Goal: Task Accomplishment & Management: Complete application form

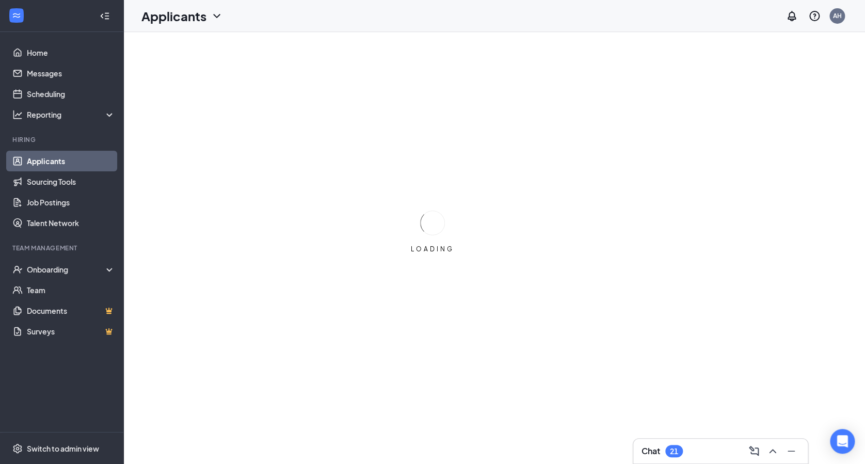
click at [695, 450] on div "Chat 21" at bounding box center [721, 451] width 158 height 17
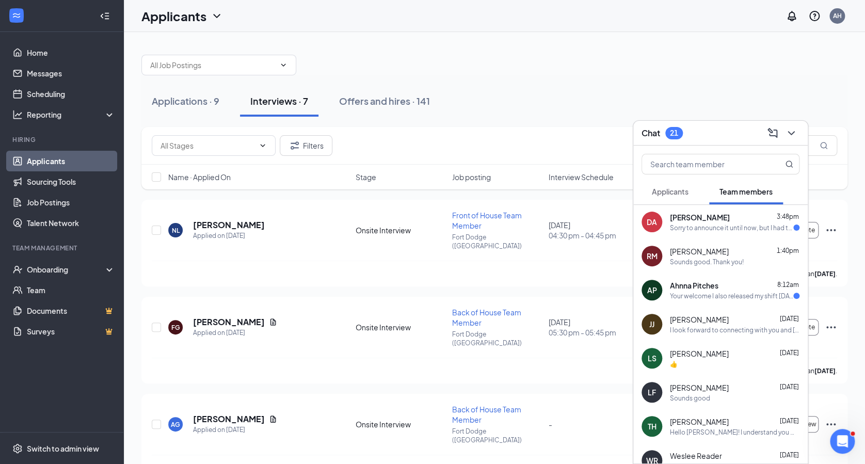
click at [685, 208] on div "DA [PERSON_NAME] 3:48pm Sorry to announce it until now, but I had to leave my h…" at bounding box center [720, 222] width 175 height 34
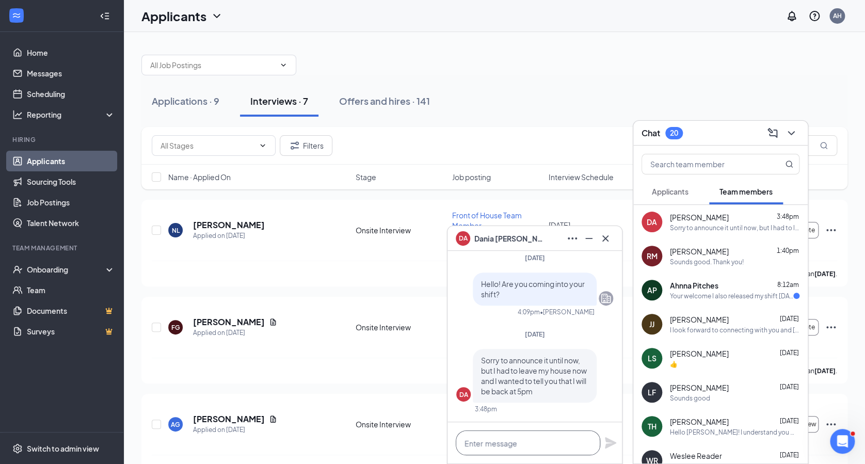
click at [523, 443] on textarea at bounding box center [528, 443] width 145 height 25
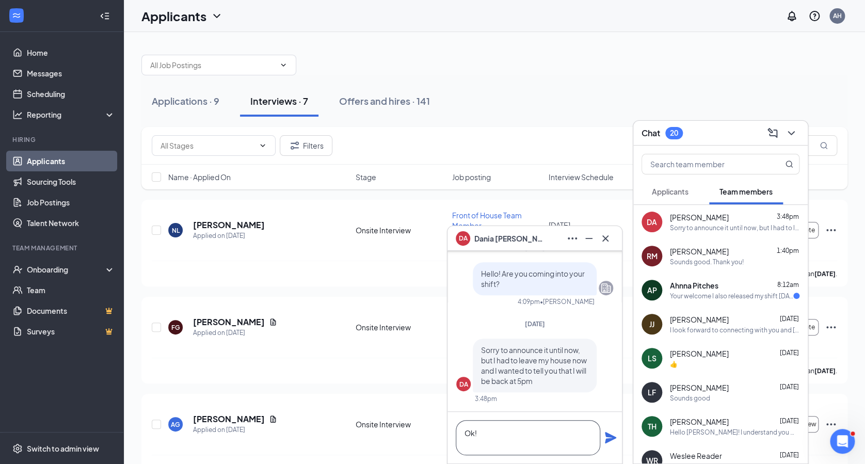
click at [542, 431] on textarea "Ok!" at bounding box center [528, 437] width 145 height 35
type textarea "Ok! Thank you!"
click at [610, 439] on icon "Plane" at bounding box center [610, 437] width 11 height 11
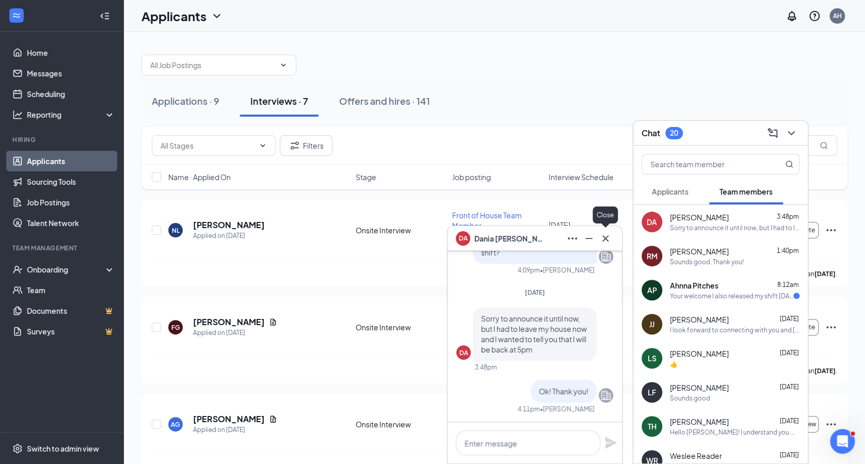
click at [608, 241] on icon "Cross" at bounding box center [606, 238] width 6 height 6
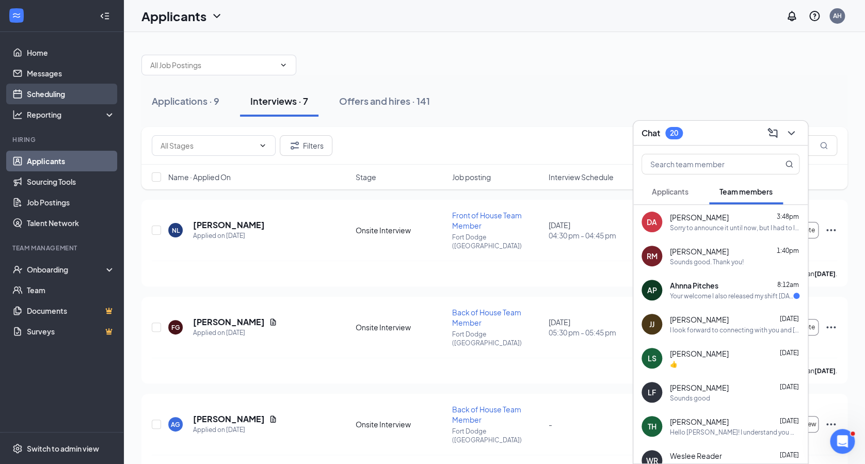
click at [41, 95] on link "Scheduling" at bounding box center [71, 94] width 88 height 21
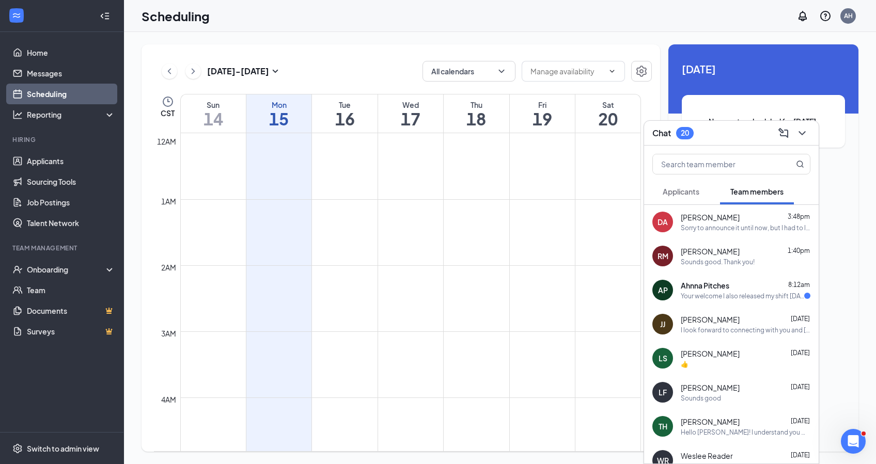
scroll to position [508, 0]
click at [801, 130] on icon "ChevronDown" at bounding box center [802, 133] width 12 height 12
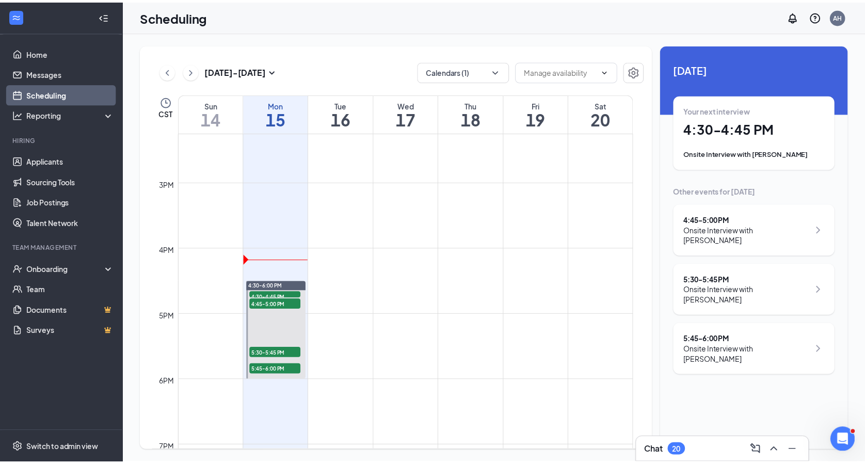
scroll to position [943, 0]
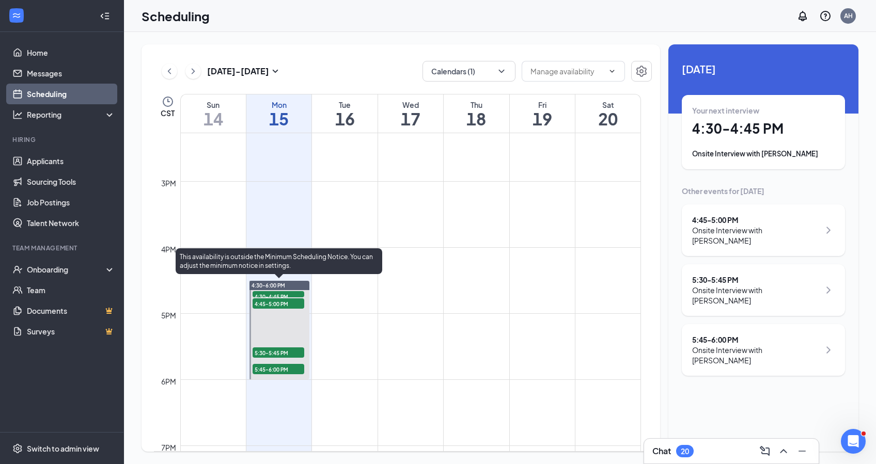
click at [290, 292] on span "4:30-4:45 PM" at bounding box center [278, 296] width 52 height 10
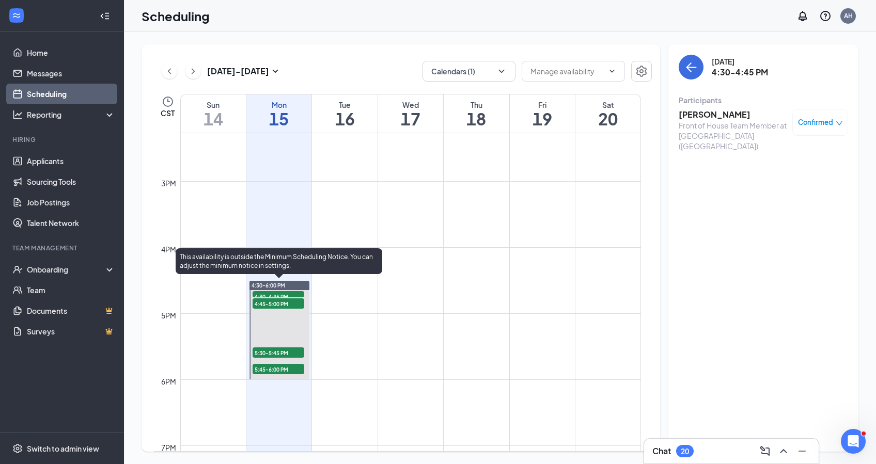
click at [284, 303] on span "4:45-5:00 PM" at bounding box center [278, 303] width 52 height 10
click at [286, 297] on div "4:45-5:00 PM 1" at bounding box center [278, 303] width 54 height 12
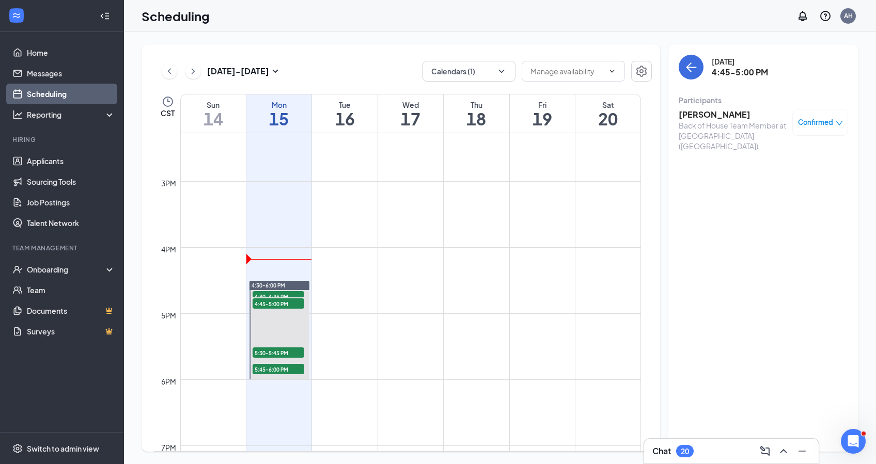
click at [709, 460] on div "Chat 20" at bounding box center [731, 451] width 175 height 25
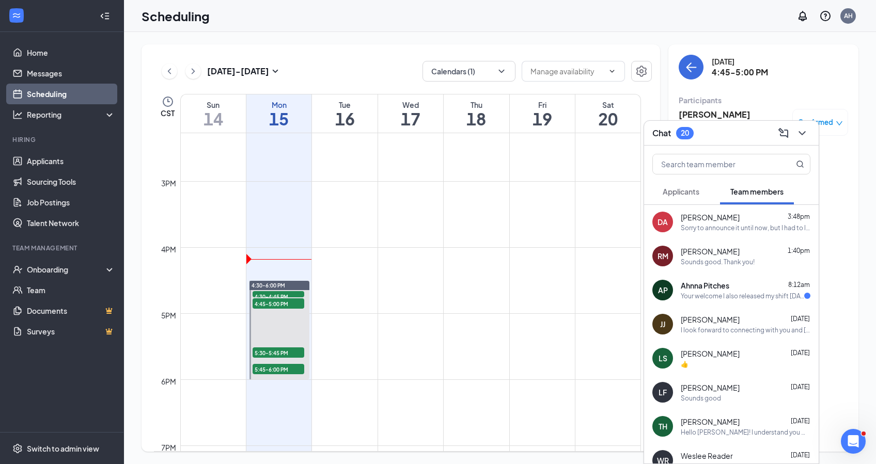
click at [707, 299] on div "Your welcome I also released my shift [DATE]" at bounding box center [741, 296] width 123 height 9
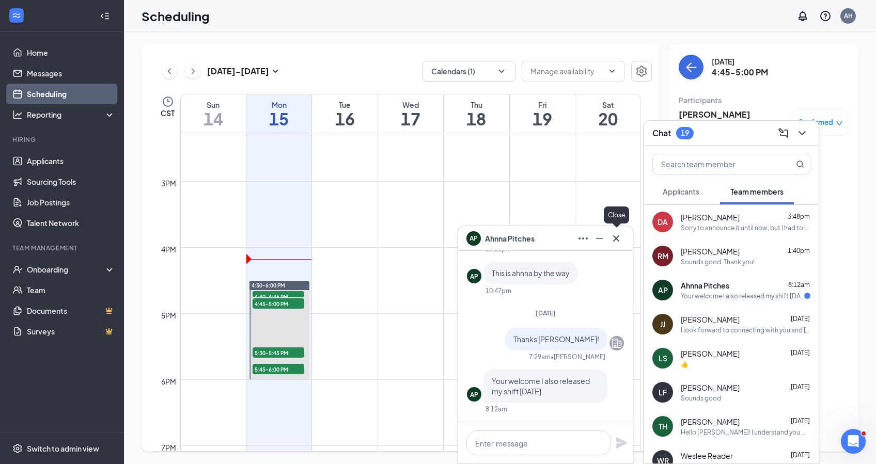
click at [619, 239] on icon "Cross" at bounding box center [616, 238] width 12 height 12
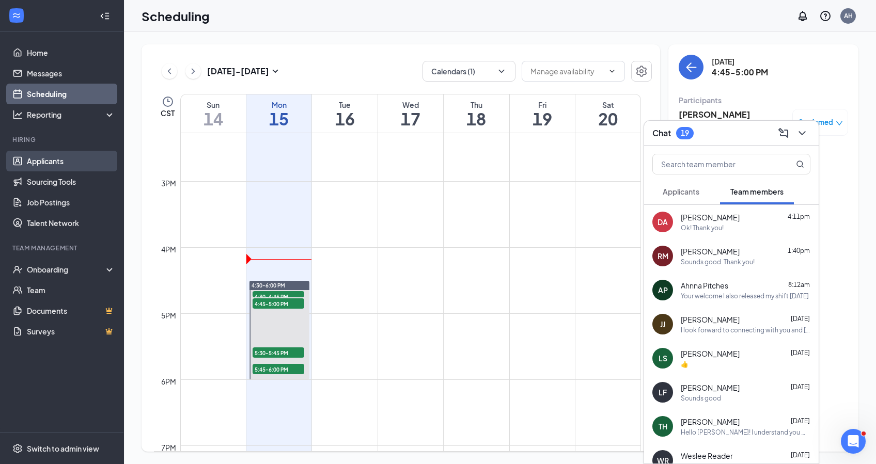
click at [52, 152] on link "Applicants" at bounding box center [71, 161] width 88 height 21
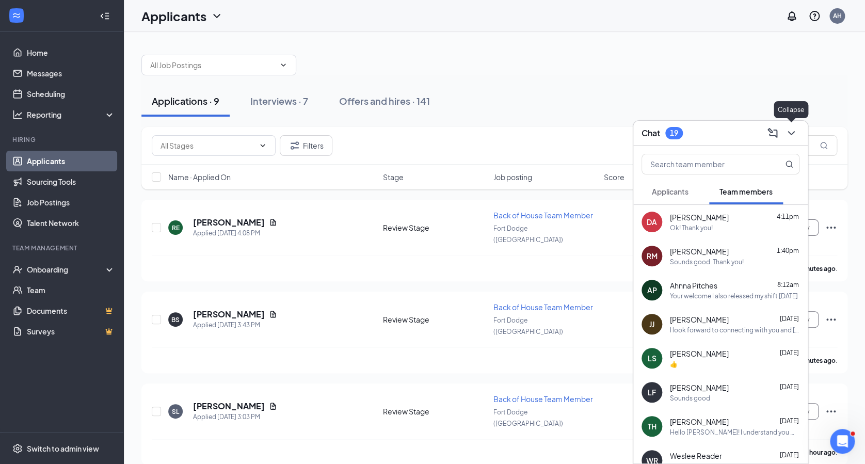
click at [787, 132] on icon "ChevronDown" at bounding box center [791, 133] width 12 height 12
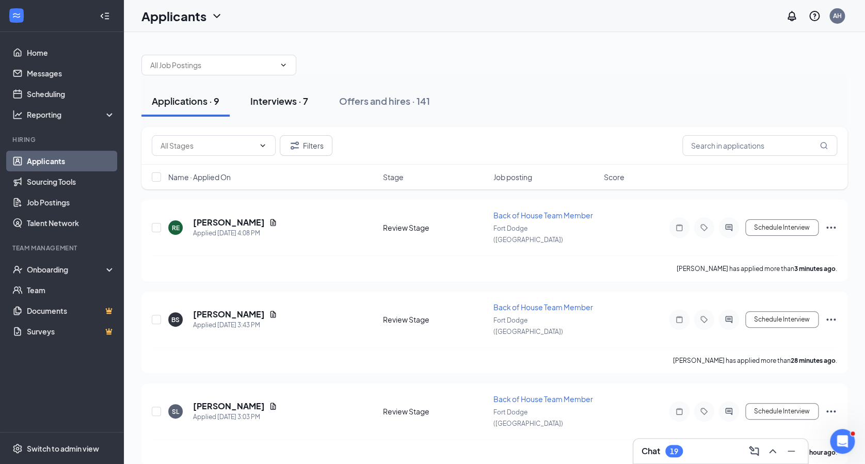
click at [256, 101] on div "Interviews · 7" at bounding box center [279, 100] width 58 height 13
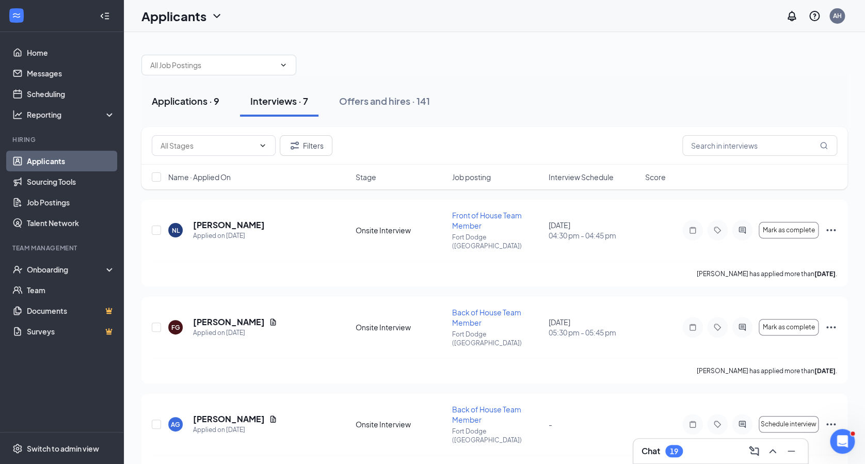
click at [205, 99] on div "Applications · 9" at bounding box center [186, 100] width 68 height 13
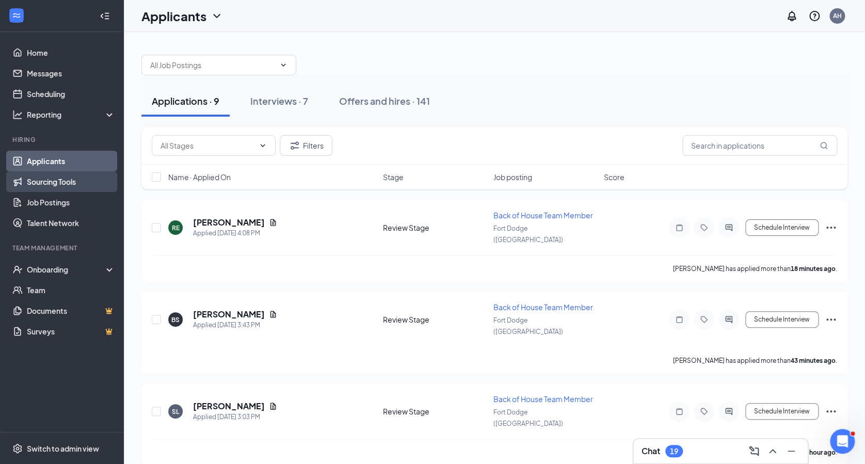
click at [68, 179] on link "Sourcing Tools" at bounding box center [71, 181] width 88 height 21
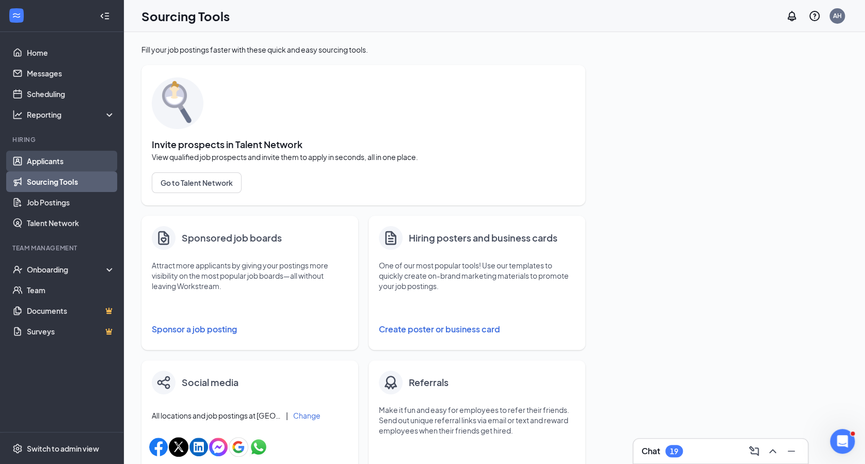
click at [73, 162] on link "Applicants" at bounding box center [71, 161] width 88 height 21
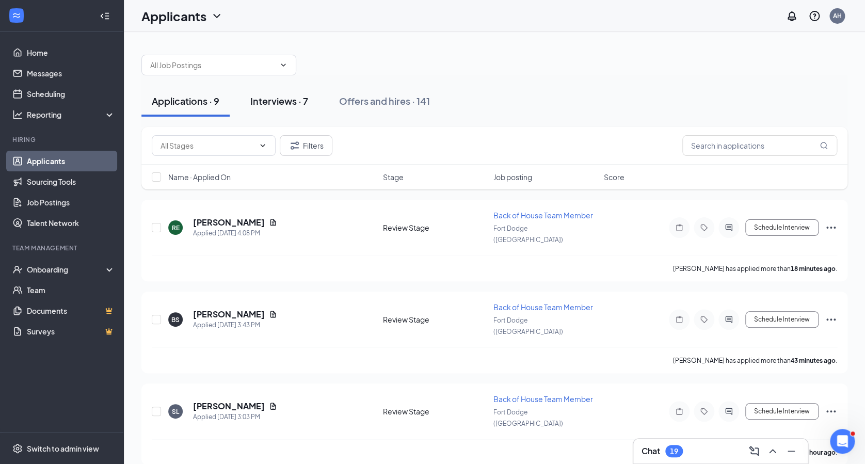
click at [268, 98] on div "Interviews · 7" at bounding box center [279, 100] width 58 height 13
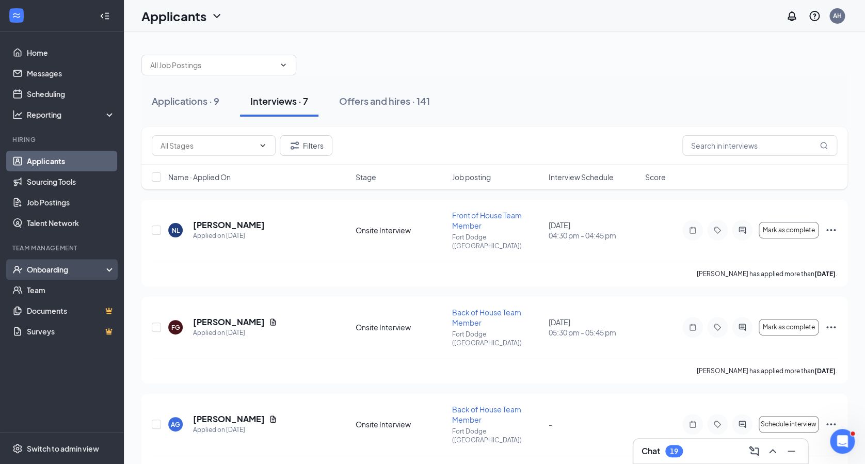
click at [51, 275] on div "Onboarding" at bounding box center [62, 269] width 124 height 21
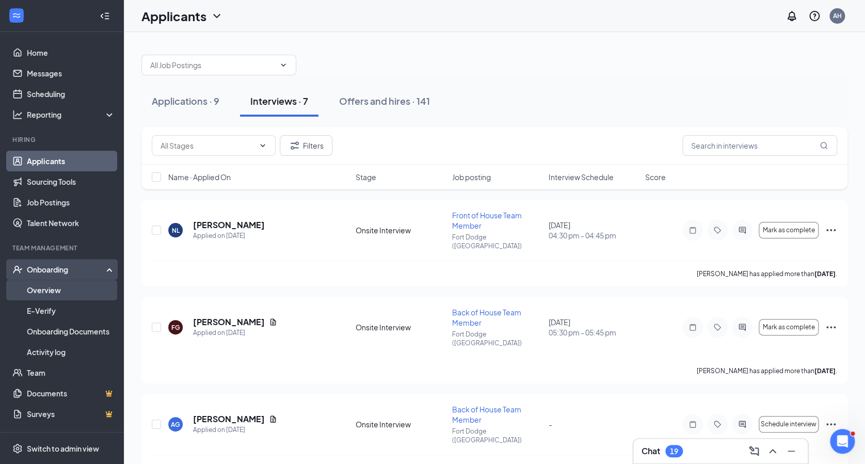
click at [50, 284] on link "Overview" at bounding box center [71, 290] width 88 height 21
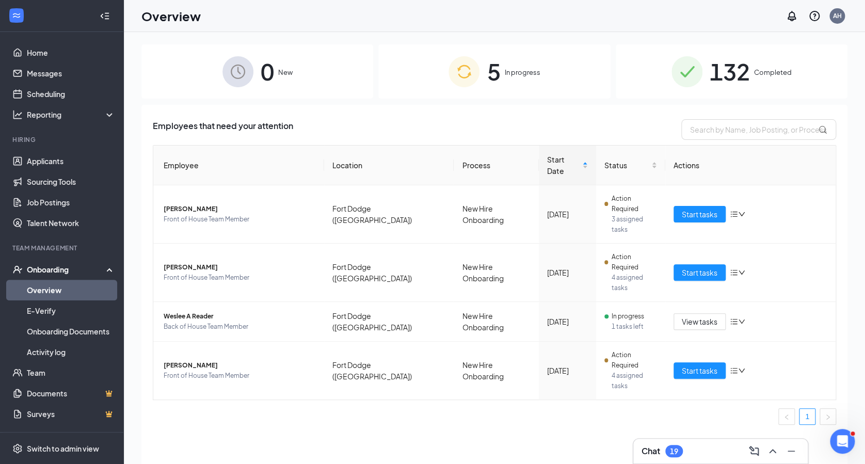
click at [488, 78] on span "5" at bounding box center [493, 72] width 13 height 36
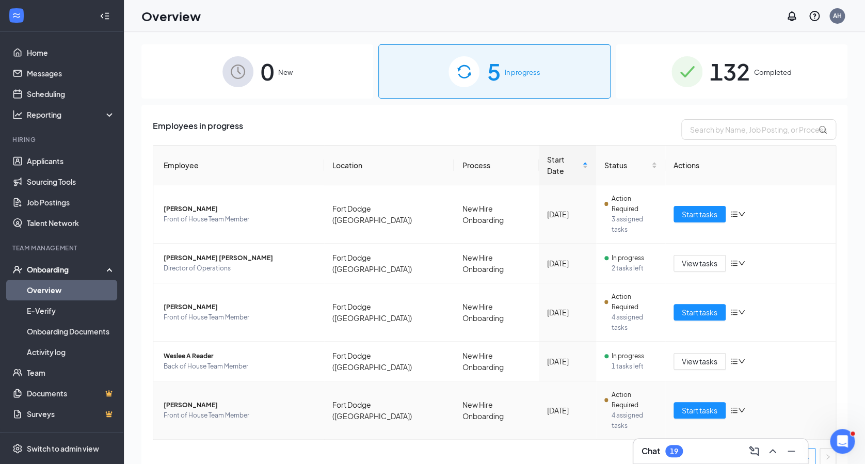
click at [183, 400] on span "[PERSON_NAME]" at bounding box center [240, 405] width 152 height 10
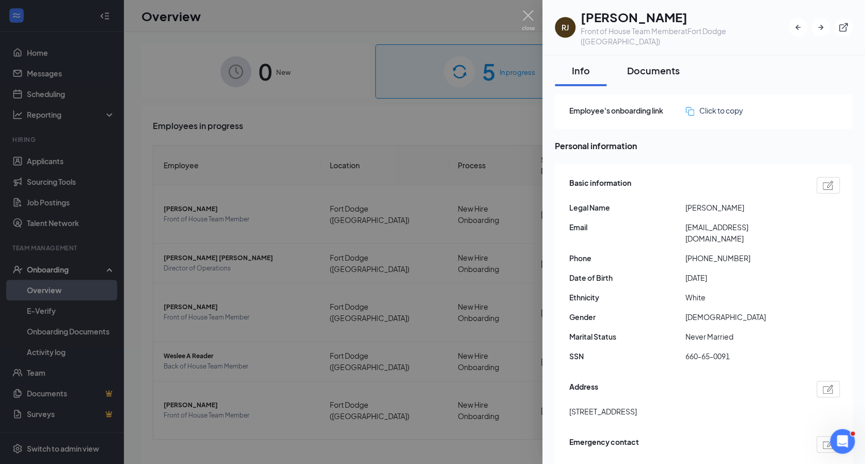
click at [641, 68] on button "Documents" at bounding box center [653, 70] width 73 height 31
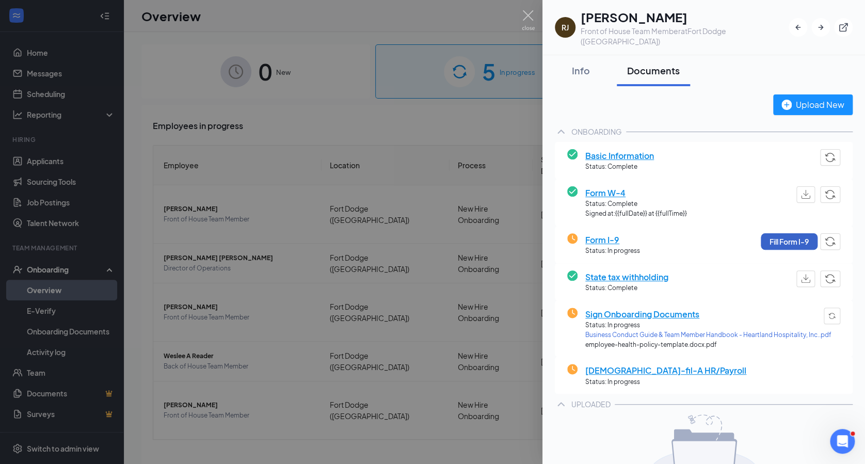
click at [776, 233] on button "Fill Form I-9" at bounding box center [789, 241] width 57 height 17
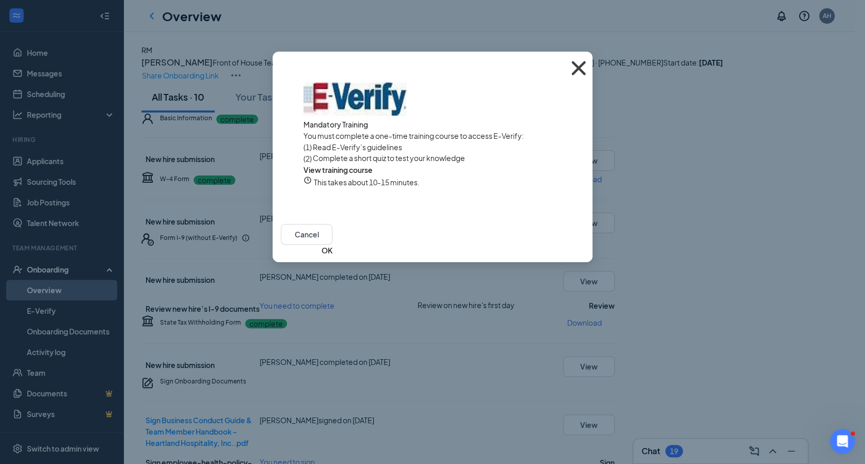
click at [579, 66] on icon "Cross" at bounding box center [579, 68] width 28 height 28
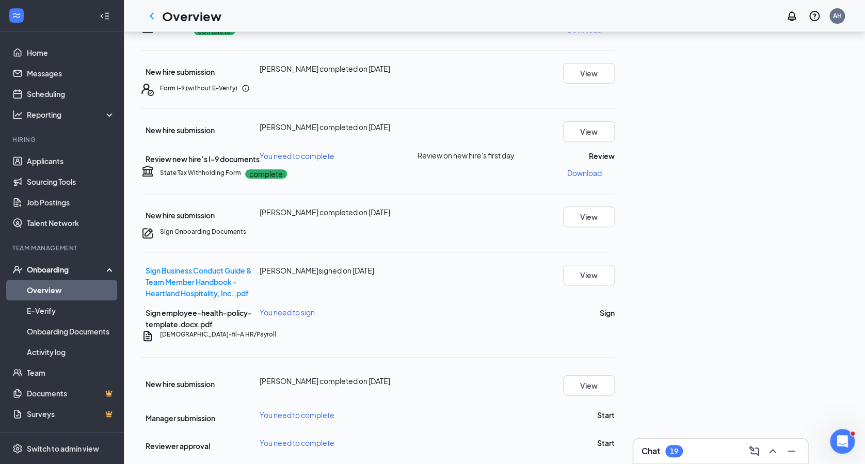
scroll to position [234, 0]
click at [418, 133] on div "[PERSON_NAME] completed on [DATE]" at bounding box center [339, 126] width 158 height 11
click at [335, 161] on span "You need to complete" at bounding box center [297, 155] width 75 height 9
click at [615, 162] on button "Review" at bounding box center [602, 155] width 26 height 11
type input "[DATE]"
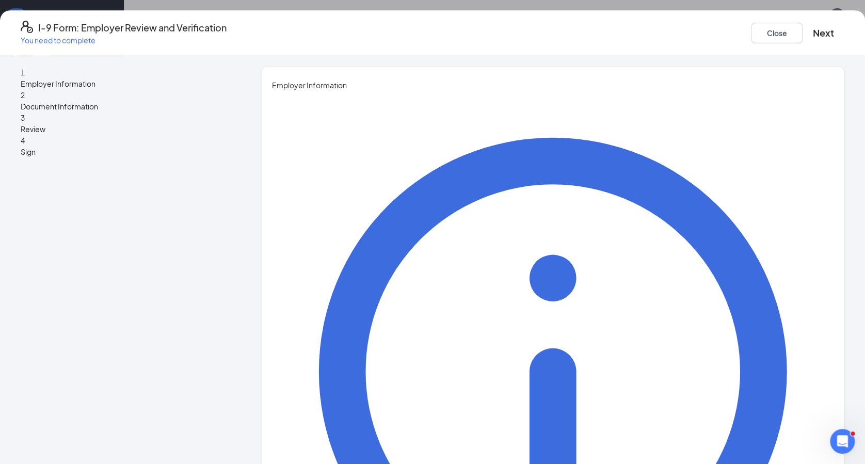
type input "[PERSON_NAME]"
type input "n"
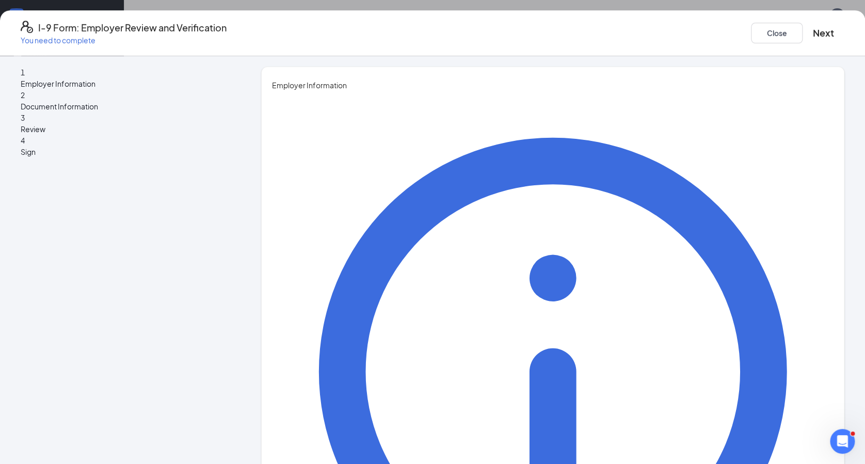
type input "Owner/Operator"
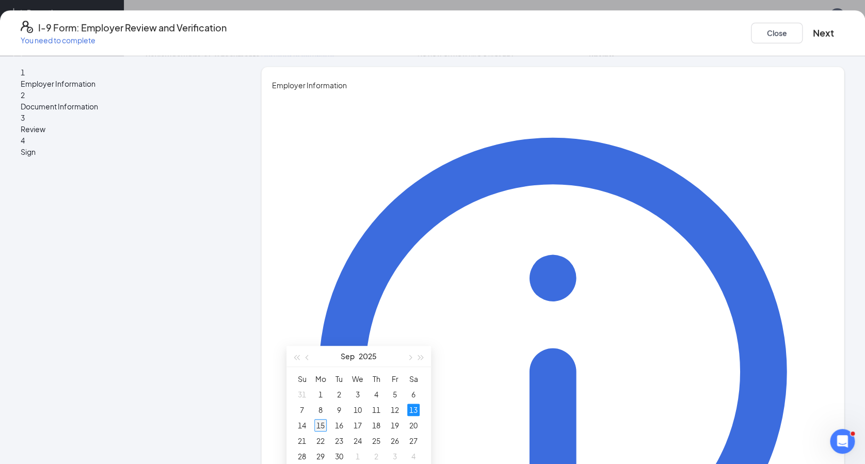
type input "[DATE]"
click at [318, 424] on div "15" at bounding box center [320, 425] width 12 height 12
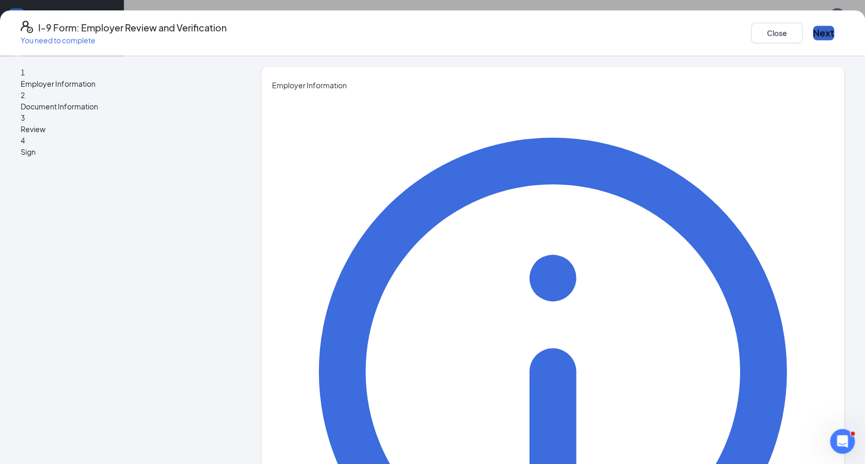
click at [813, 27] on button "Next" at bounding box center [823, 33] width 21 height 14
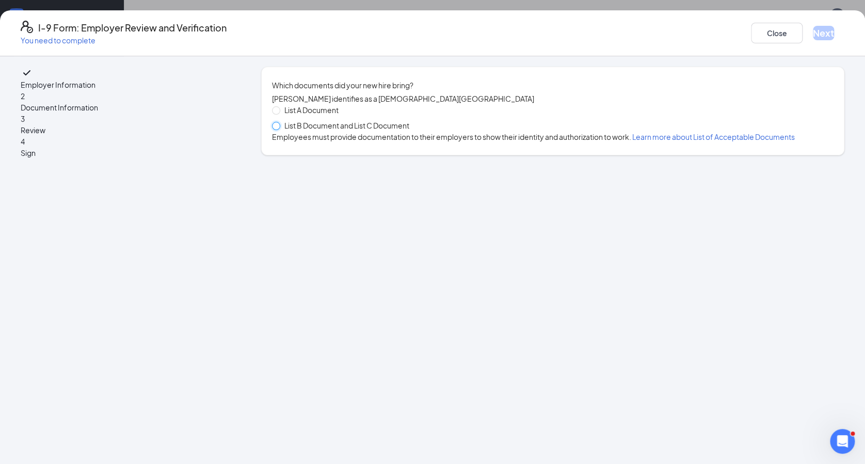
click at [279, 129] on input "List B Document and List C Document" at bounding box center [275, 125] width 7 height 7
radio input "true"
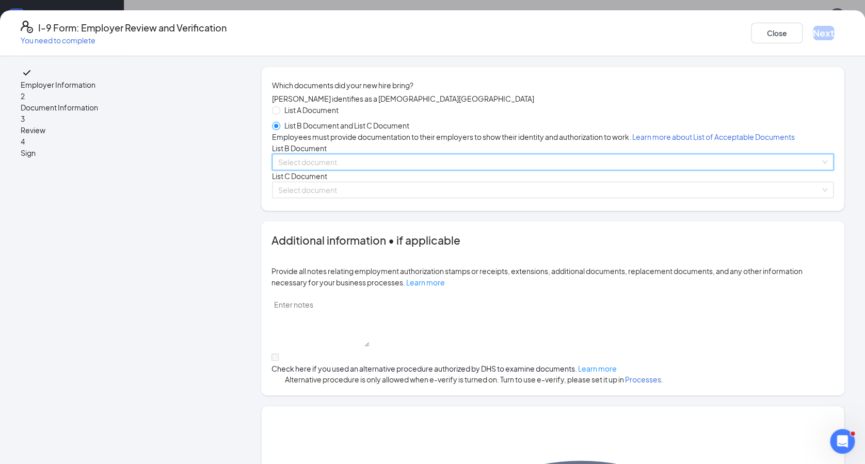
click at [344, 170] on input "search" at bounding box center [549, 161] width 542 height 15
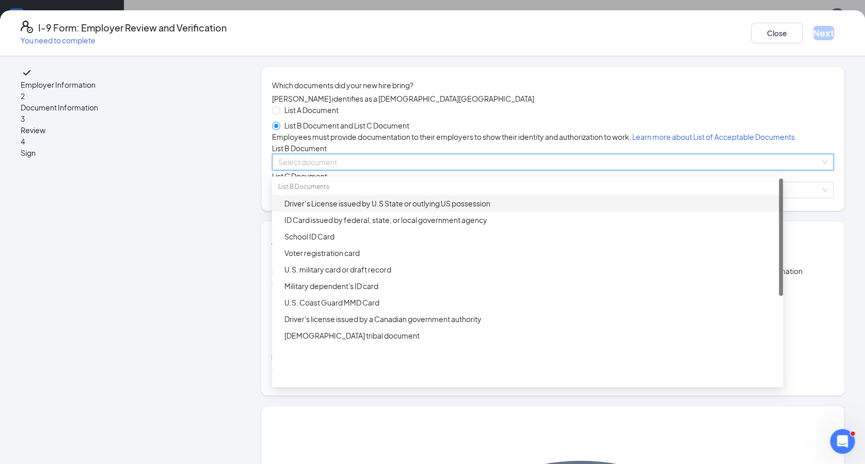
click at [351, 209] on div "Driver’s License issued by U.S State or outlying US possession" at bounding box center [530, 203] width 493 height 11
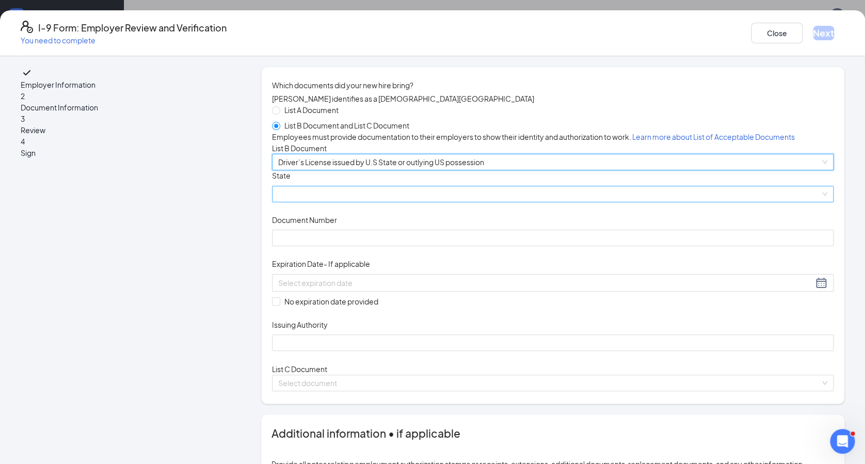
click at [351, 202] on span at bounding box center [552, 193] width 549 height 15
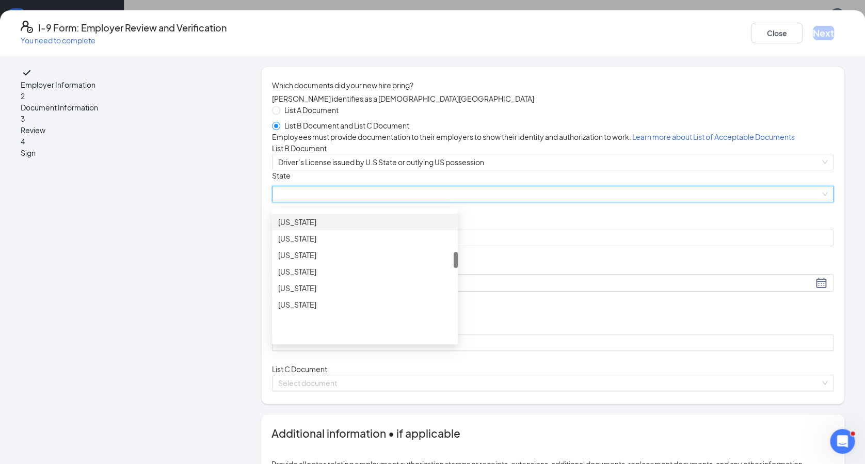
scroll to position [348, 0]
click at [318, 258] on div "[US_STATE]" at bounding box center [364, 252] width 173 height 11
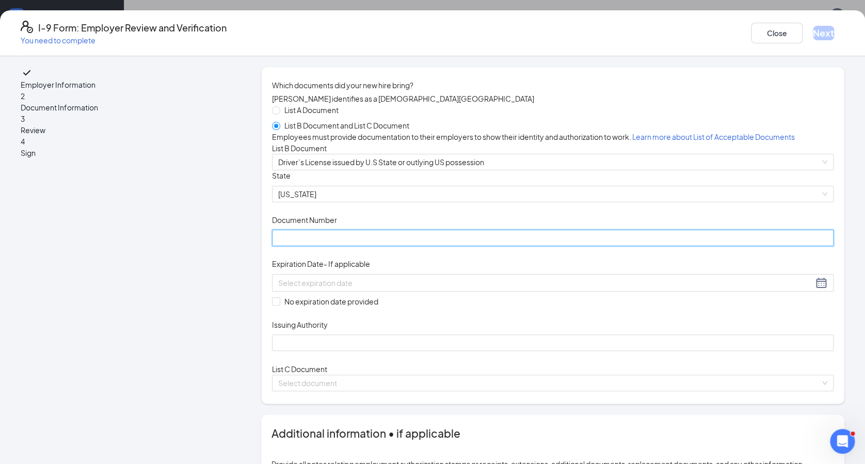
click at [332, 246] on input "Document Number" at bounding box center [553, 238] width 562 height 17
type input "904AZ8545"
click at [447, 274] on div "Expiration Date - If applicable" at bounding box center [553, 266] width 562 height 15
click at [458, 289] on div at bounding box center [552, 283] width 549 height 12
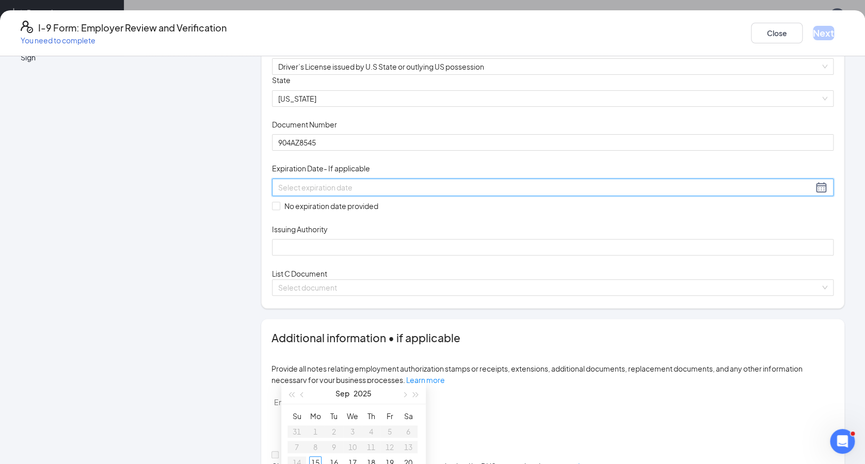
scroll to position [96, 0]
click at [413, 401] on button "button" at bounding box center [415, 393] width 11 height 21
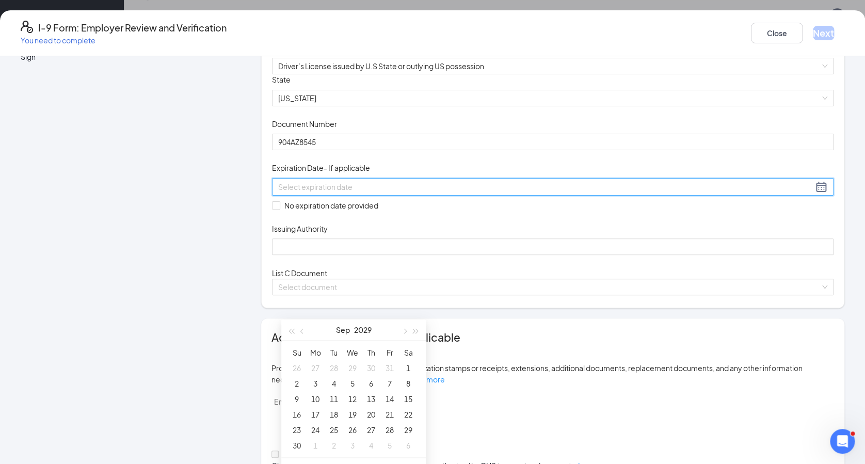
scroll to position [300, 0]
type input "[DATE]"
click at [303, 331] on button "button" at bounding box center [302, 327] width 11 height 21
type input "[DATE]"
click at [338, 412] on div "21" at bounding box center [334, 412] width 12 height 12
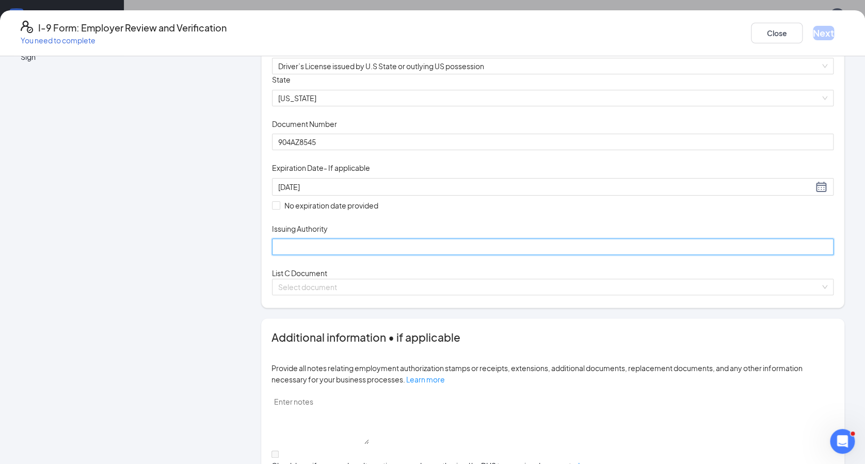
click at [412, 255] on input "Issuing Authority" at bounding box center [553, 247] width 562 height 17
type input "[US_STATE]"
click at [476, 255] on div "Document Title Driver’s License issued by U.S State or outlying US possession S…" at bounding box center [553, 164] width 562 height 181
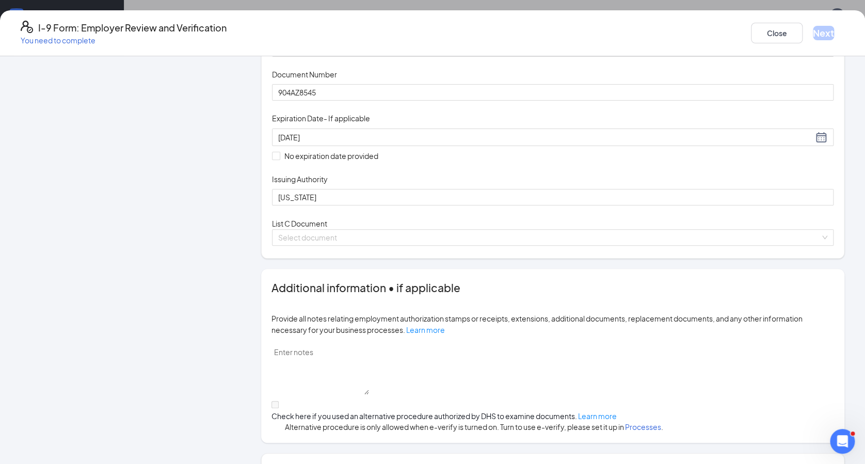
scroll to position [152, 0]
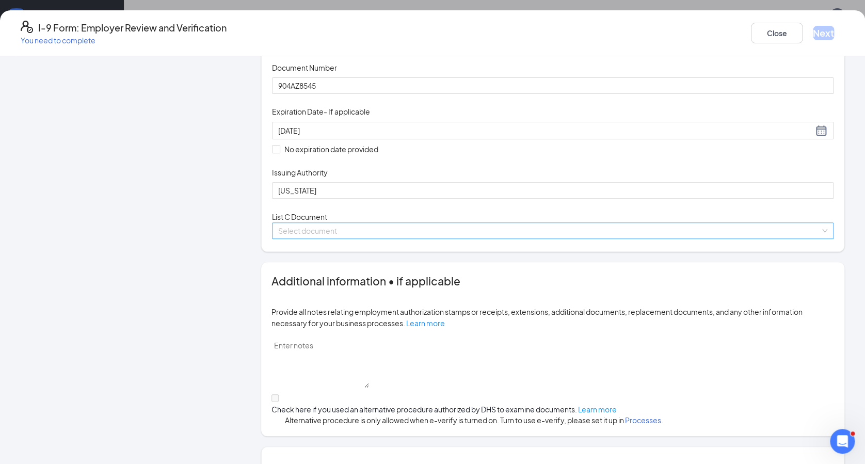
click at [446, 239] on input "search" at bounding box center [549, 230] width 542 height 15
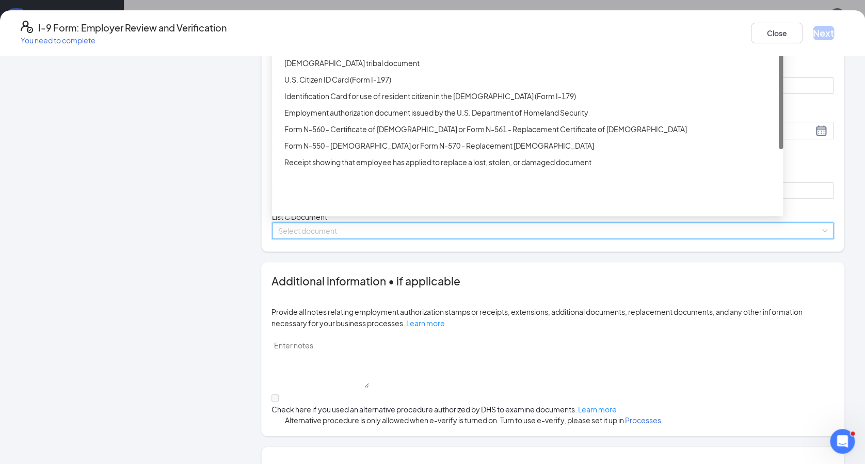
scroll to position [0, 0]
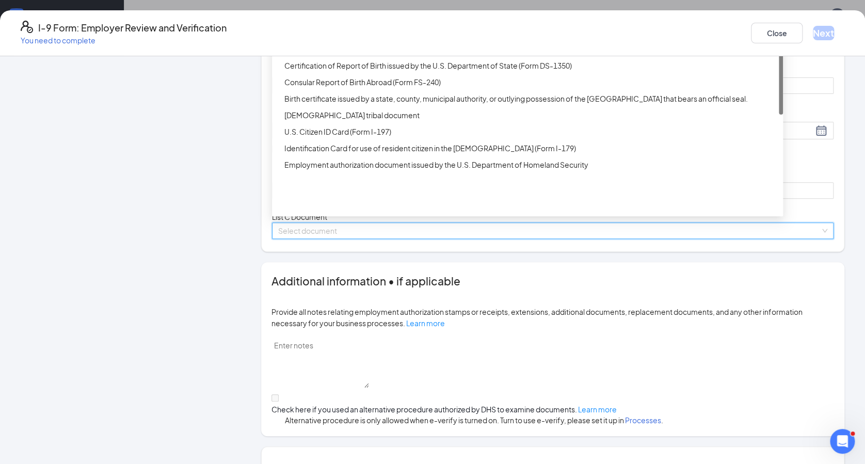
click at [452, 38] on div "Unrestricted Social Security Card" at bounding box center [530, 32] width 493 height 11
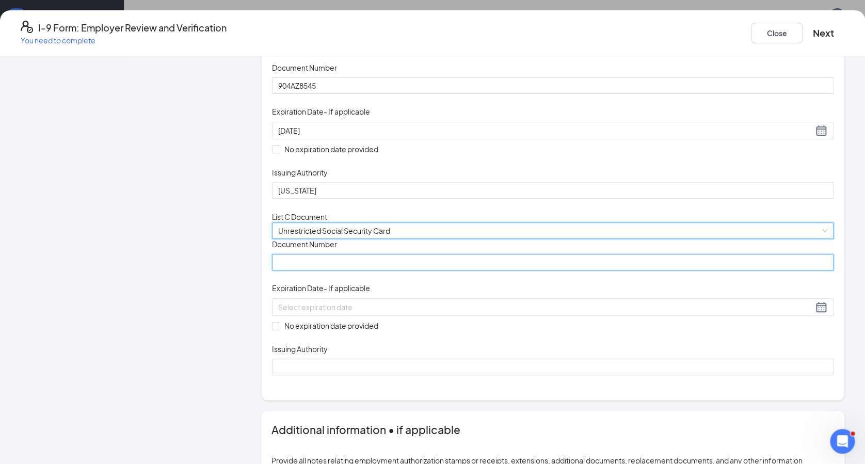
click at [395, 271] on input "Document Number" at bounding box center [553, 262] width 562 height 17
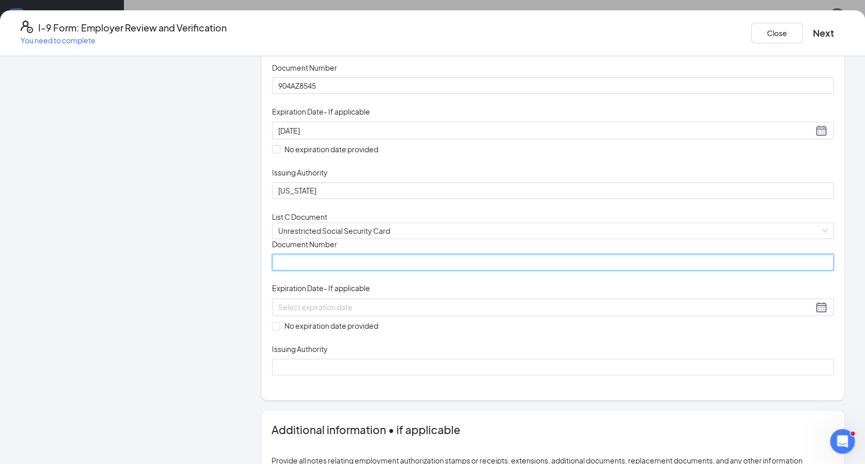
click at [378, 271] on input "Document Number" at bounding box center [553, 262] width 562 height 17
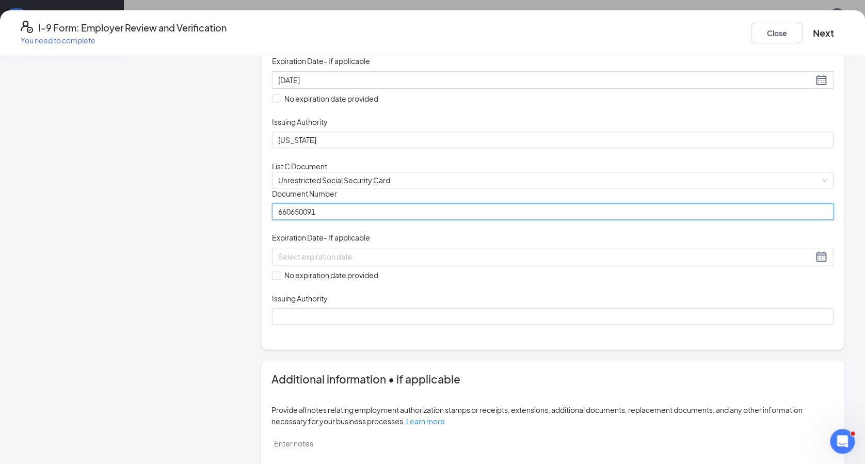
scroll to position [204, 0]
type input "660650091"
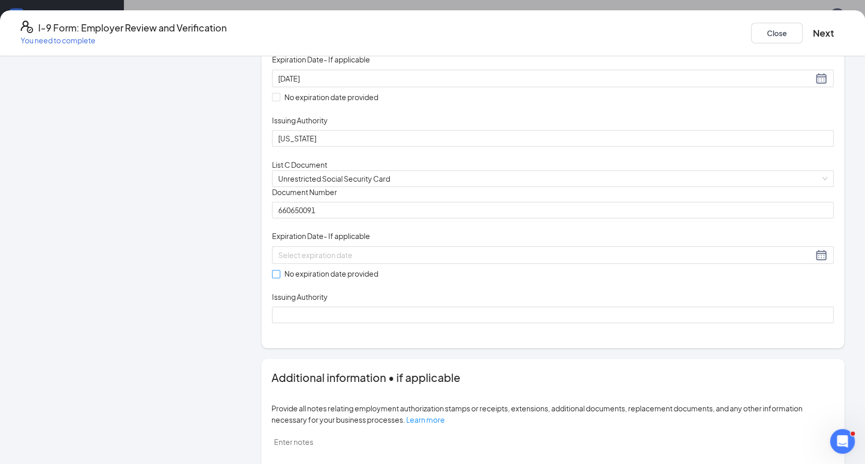
click at [279, 277] on input "No expiration date provided" at bounding box center [275, 273] width 7 height 7
checkbox input "true"
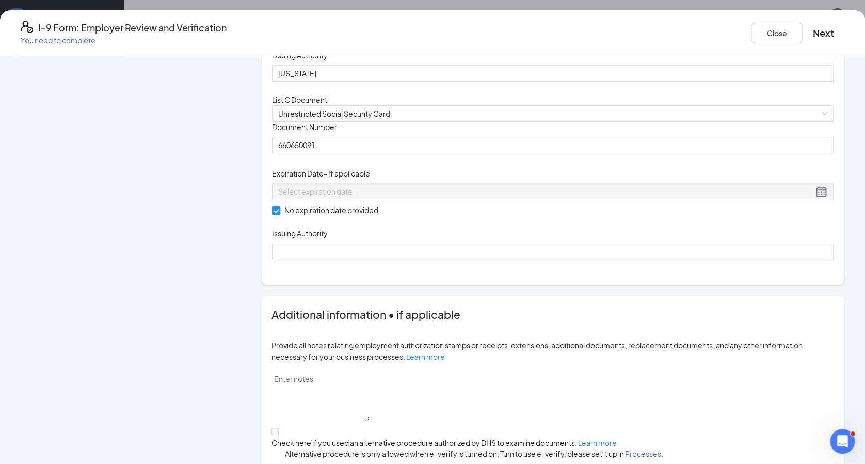
scroll to position [304, 0]
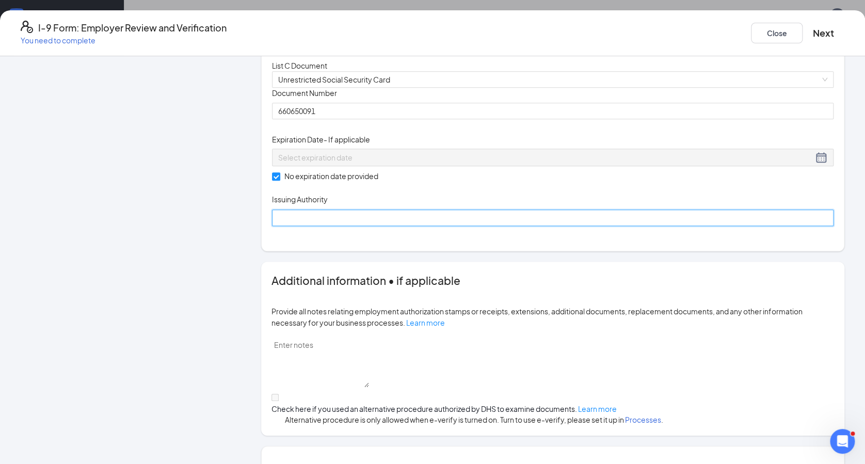
click at [331, 226] on input "Issuing Authority" at bounding box center [553, 218] width 562 height 17
type input "Social Security"
click at [669, 226] on div "Document Title Unrestricted Social Security Card Document Number 660650091 Expi…" at bounding box center [553, 157] width 562 height 138
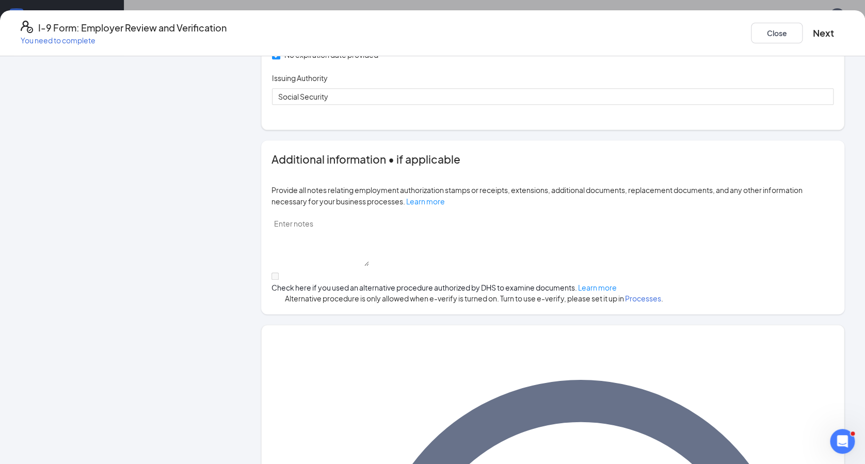
scroll to position [512, 0]
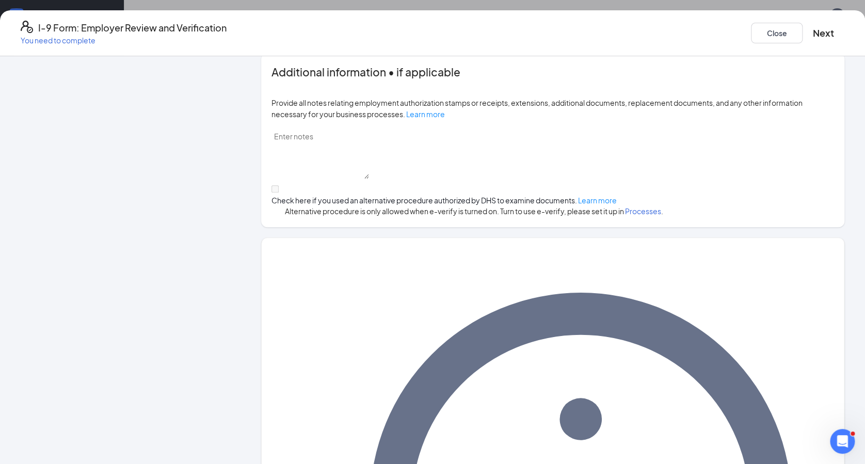
drag, startPoint x: 328, startPoint y: 410, endPoint x: 140, endPoint y: 360, distance: 194.9
click at [140, 360] on div "Employer Information 2 Document Information 3 Review 4 Sign Which documents did…" at bounding box center [433, 175] width 824 height 1243
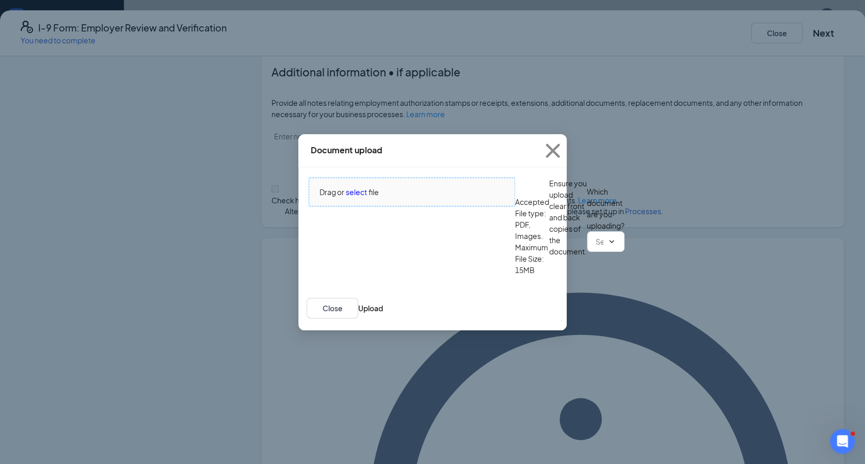
click at [361, 178] on span "Drag or select file" at bounding box center [411, 192] width 205 height 28
click at [383, 313] on button "Upload" at bounding box center [370, 308] width 25 height 11
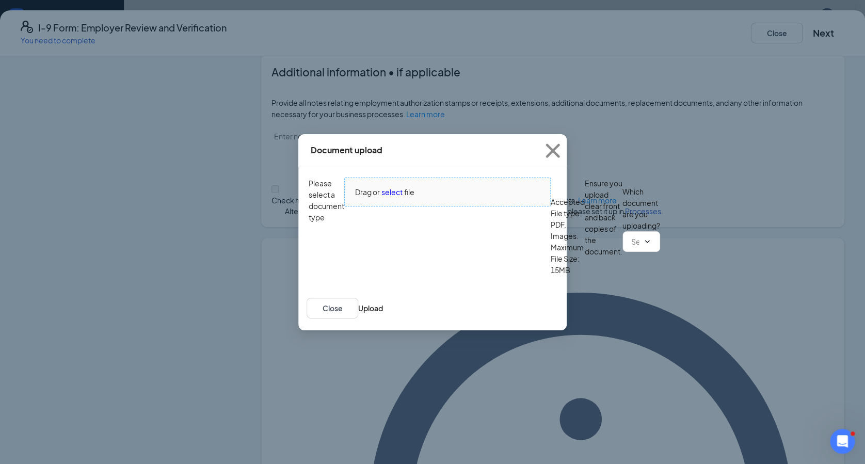
click at [382, 188] on span "select" at bounding box center [392, 191] width 21 height 11
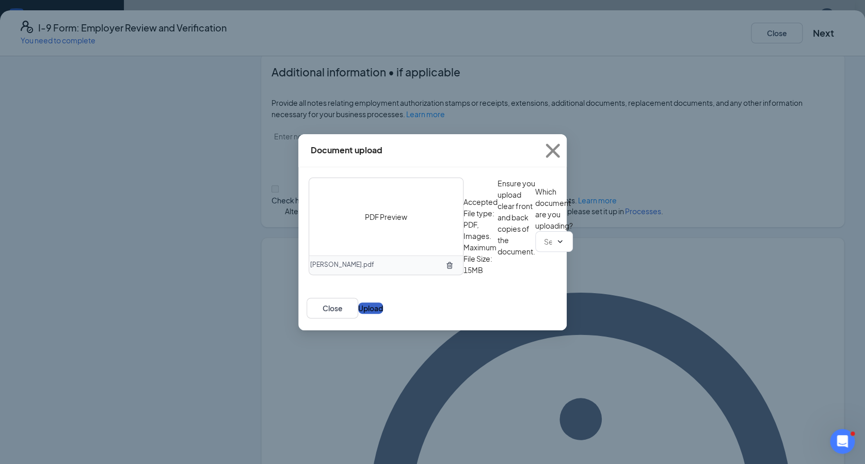
click at [383, 314] on button "Upload" at bounding box center [370, 308] width 25 height 11
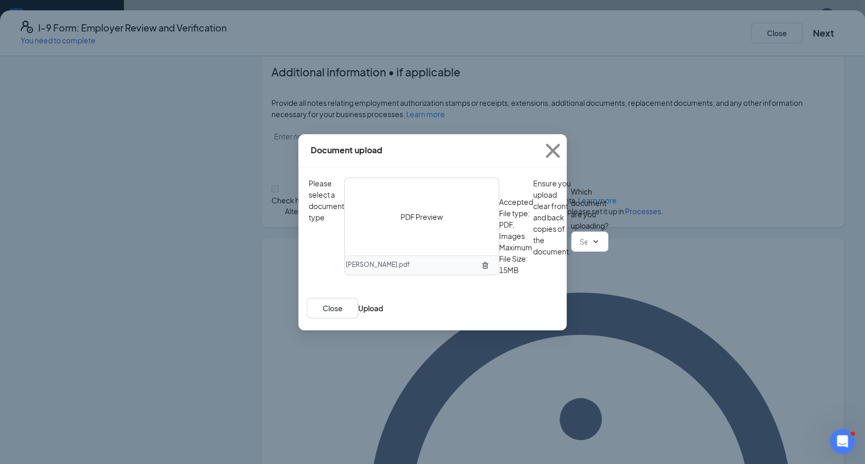
click at [580, 247] on input "text" at bounding box center [584, 241] width 8 height 11
click at [442, 373] on div "Driver’s License issued by U.S State or outlying US possession" at bounding box center [421, 378] width 206 height 11
type input "Driver’s License issued by U.S State or outlying US possession"
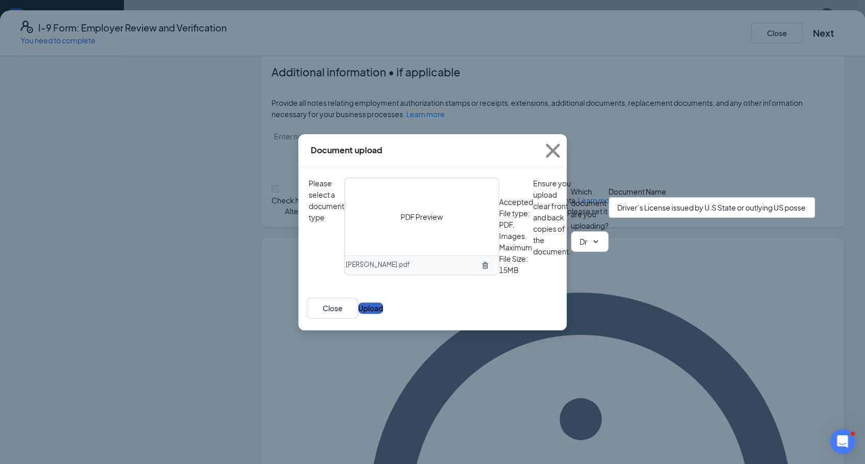
click at [383, 314] on button "Upload" at bounding box center [370, 308] width 25 height 11
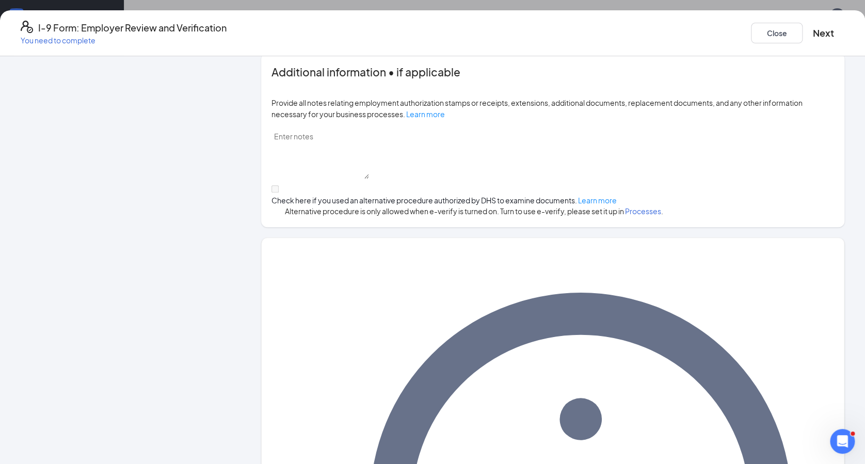
scroll to position [610, 0]
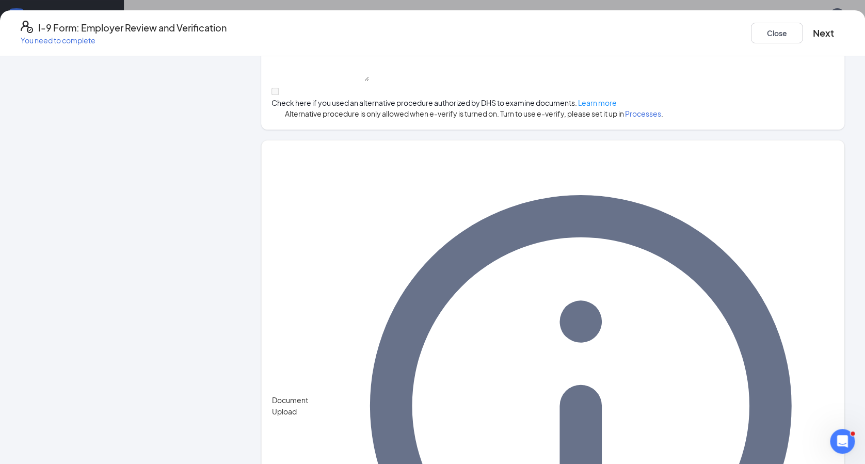
click at [369, 81] on textarea at bounding box center [321, 55] width 98 height 51
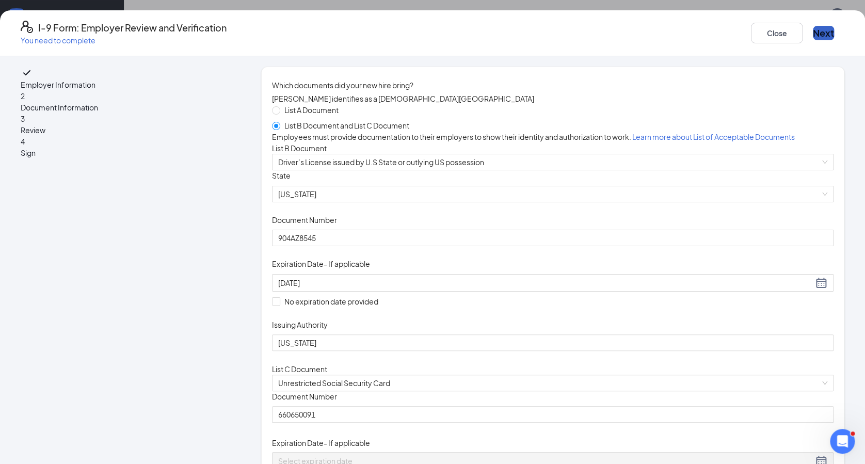
click at [813, 26] on button "Next" at bounding box center [823, 33] width 21 height 14
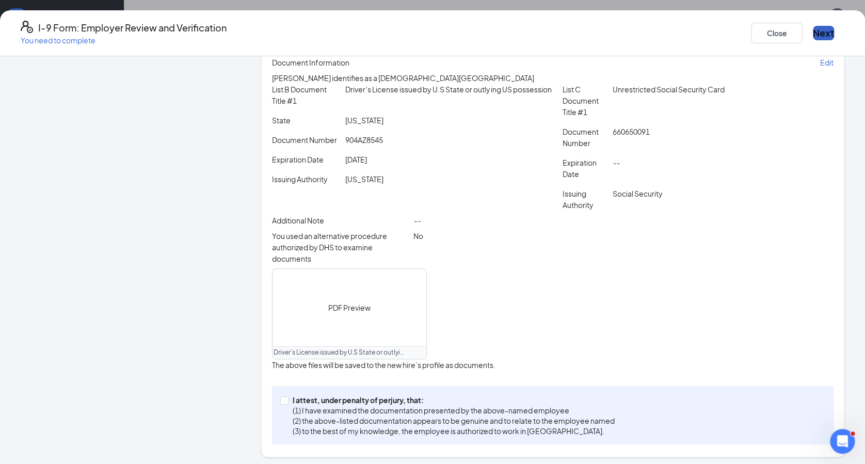
scroll to position [202, 0]
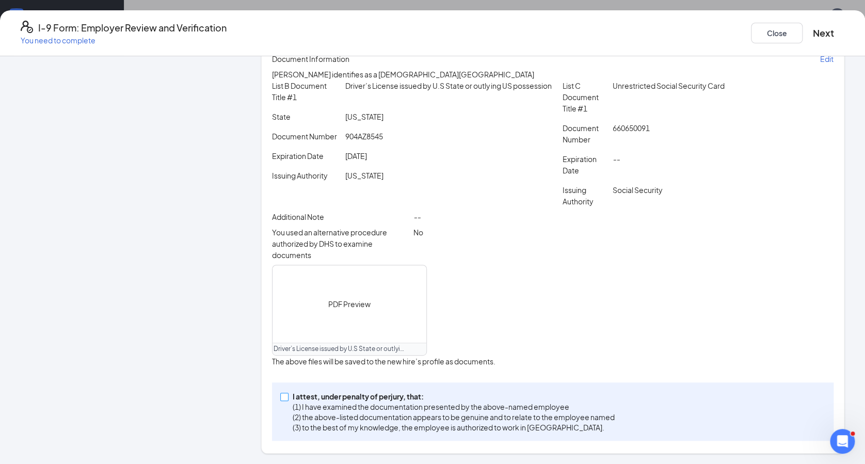
click at [300, 397] on span "I attest, under penalty of [PERSON_NAME], that: (1) I have examined the documen…" at bounding box center [454, 411] width 330 height 41
click at [288, 397] on input "I attest, under penalty of [PERSON_NAME], that: (1) I have examined the documen…" at bounding box center [283, 396] width 7 height 7
checkbox input "true"
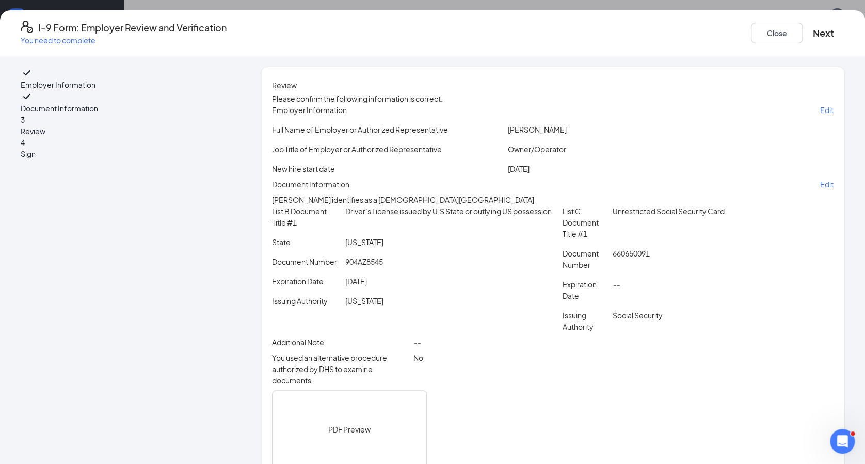
click at [764, 21] on div "Close Next" at bounding box center [797, 33] width 93 height 25
click at [813, 26] on button "Next" at bounding box center [823, 33] width 21 height 14
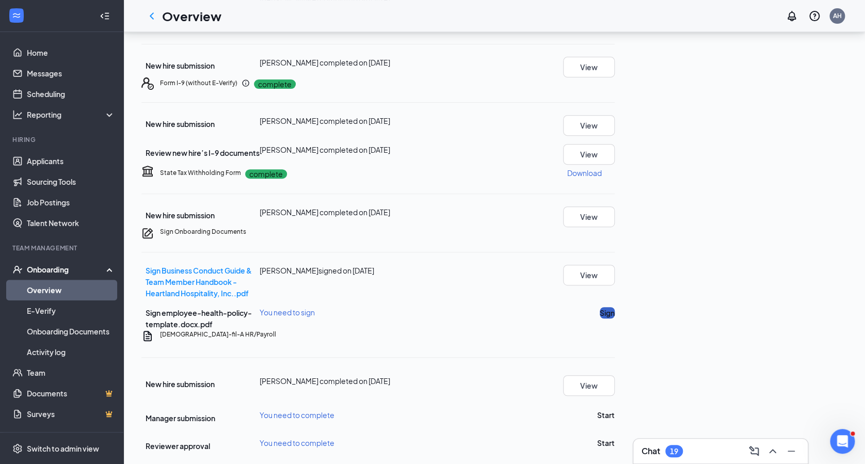
click at [615, 307] on button "Sign" at bounding box center [607, 312] width 15 height 11
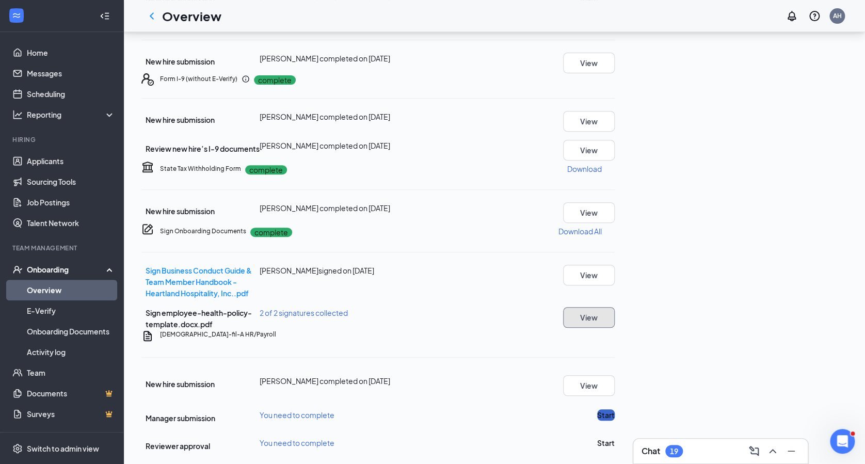
scroll to position [359, 0]
click at [615, 409] on button "Start" at bounding box center [606, 414] width 18 height 11
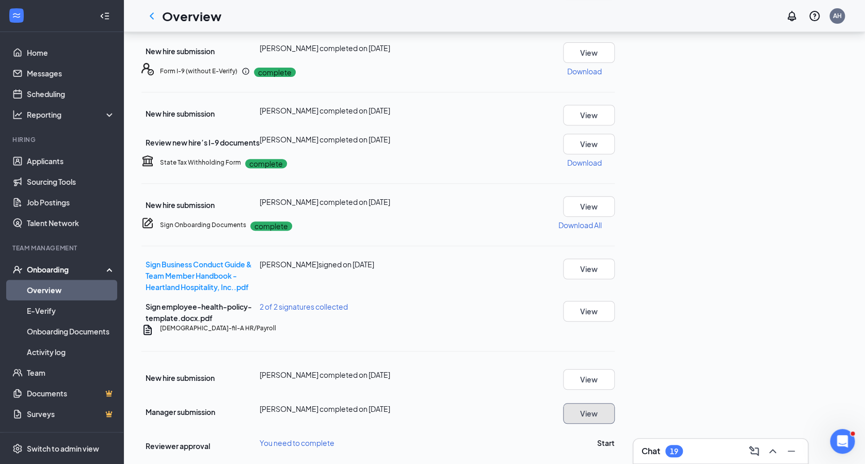
scroll to position [363, 0]
click at [615, 434] on div "[DEMOGRAPHIC_DATA]-fil-A HR/Payroll New hire submission [PERSON_NAME] completed…" at bounding box center [377, 388] width 473 height 128
click at [615, 437] on button "Start" at bounding box center [606, 442] width 18 height 11
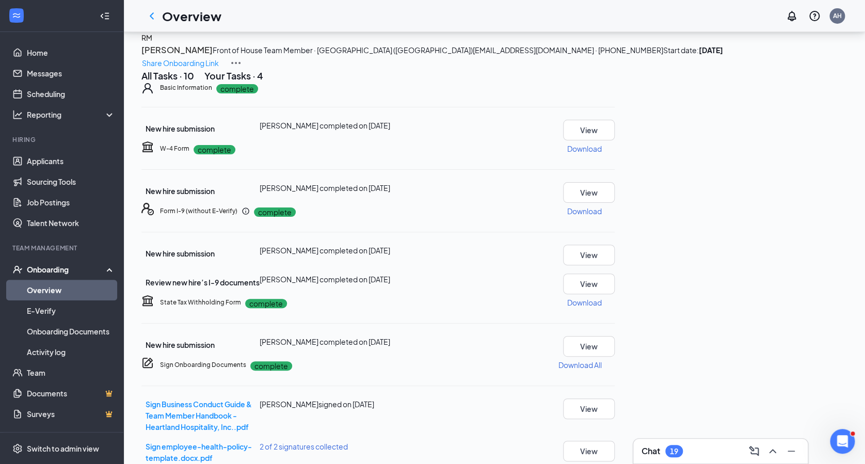
scroll to position [0, 0]
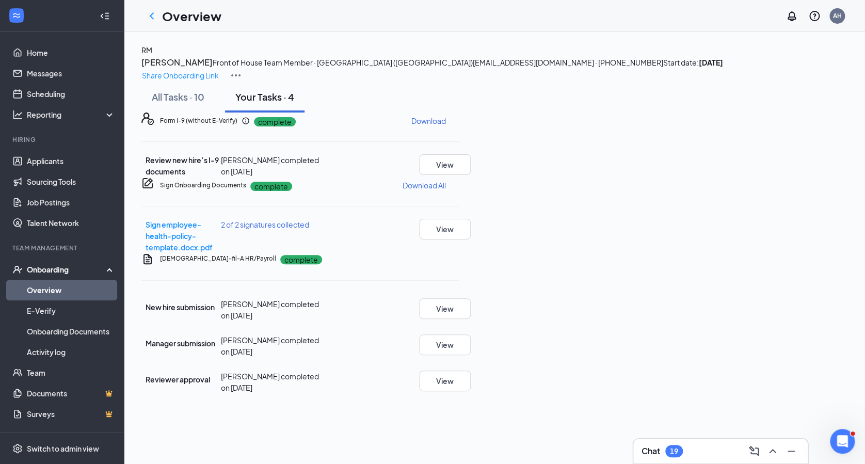
scroll to position [56, 0]
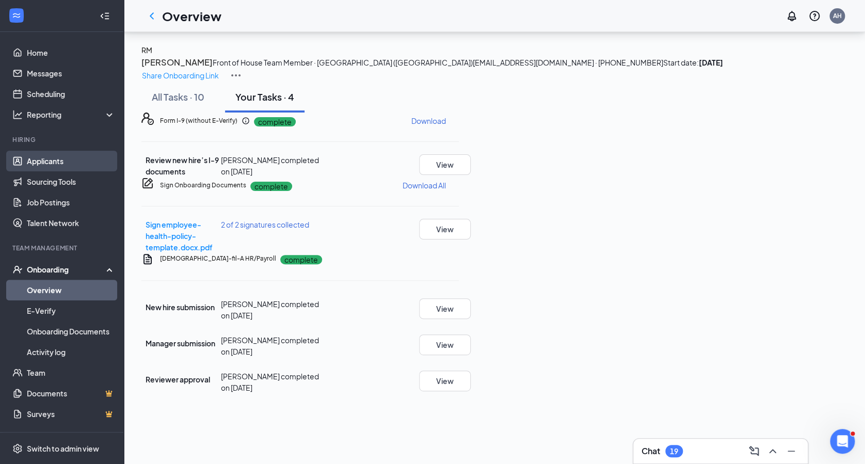
click at [43, 151] on link "Applicants" at bounding box center [71, 161] width 88 height 21
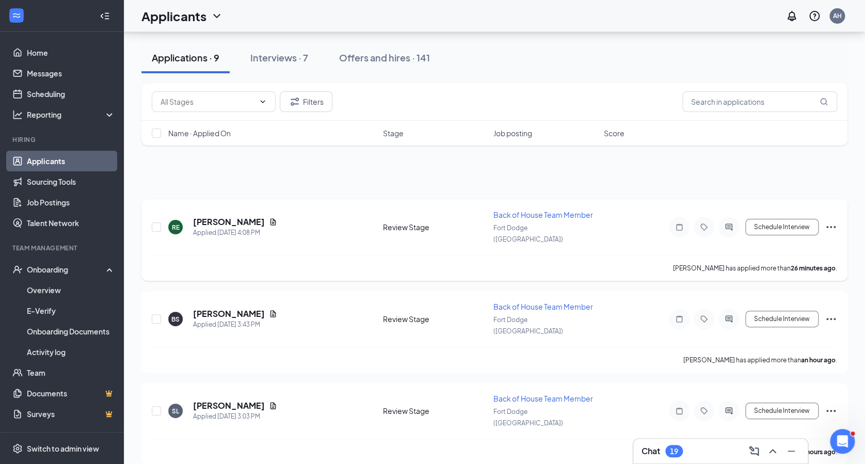
scroll to position [82, 0]
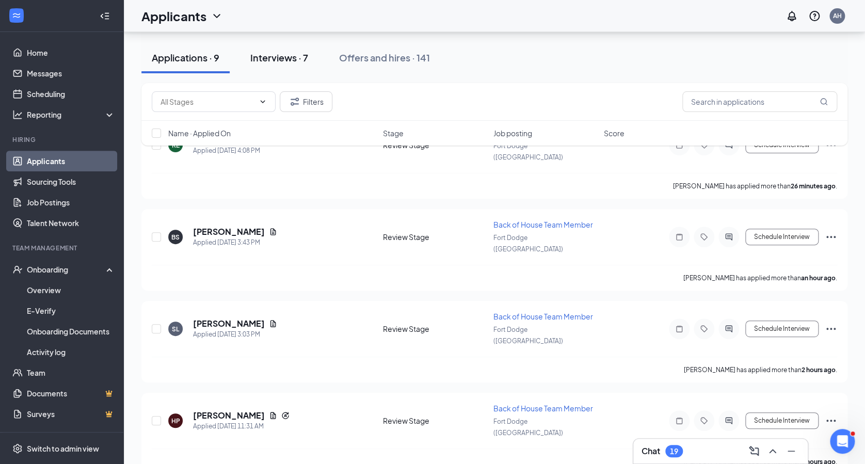
click at [289, 56] on div "Interviews · 7" at bounding box center [279, 57] width 58 height 13
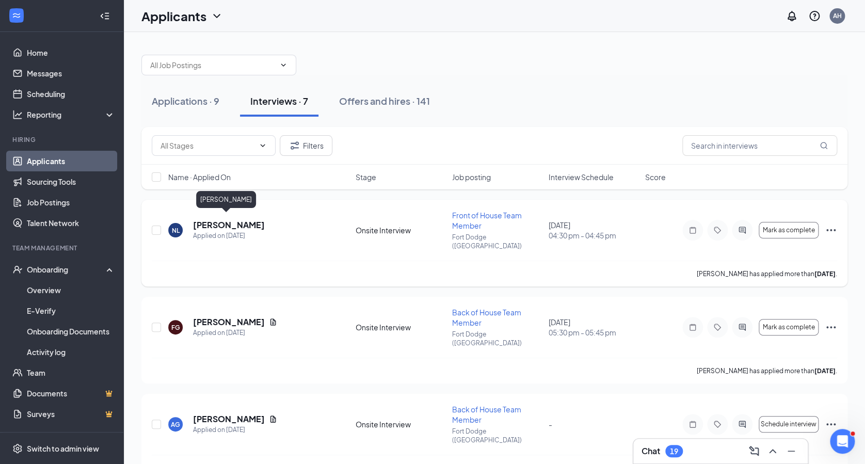
click at [225, 219] on h5 "[PERSON_NAME]" at bounding box center [229, 224] width 72 height 11
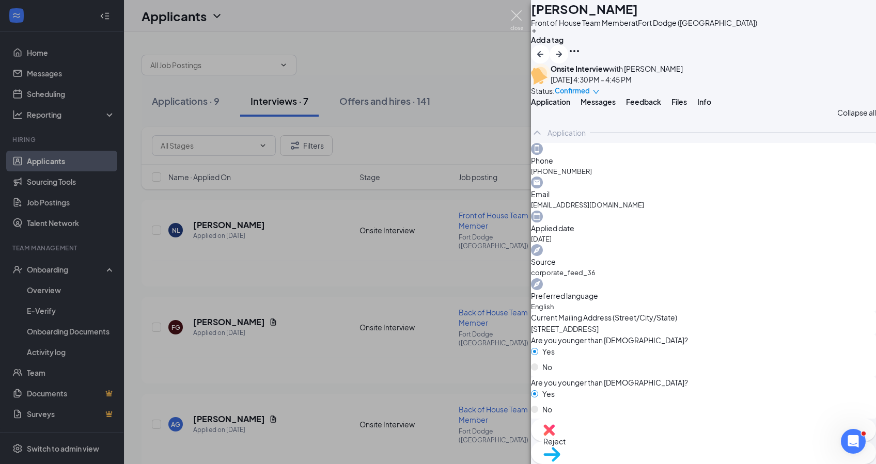
click at [516, 17] on img at bounding box center [516, 20] width 13 height 20
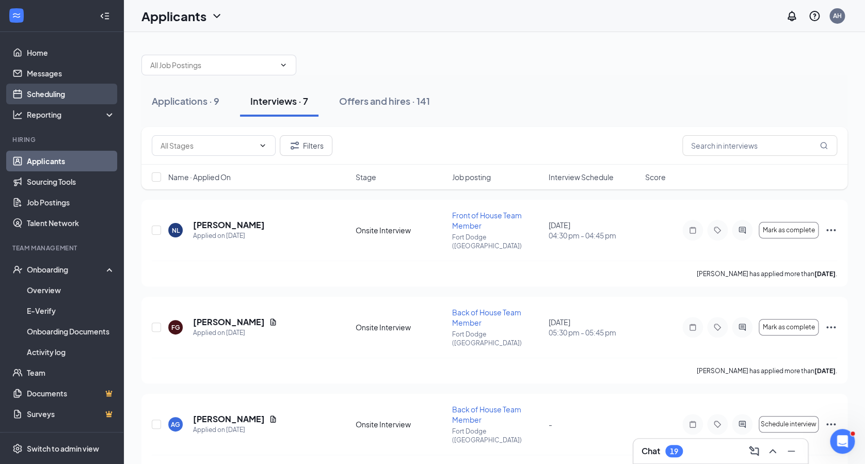
click at [71, 92] on link "Scheduling" at bounding box center [71, 94] width 88 height 21
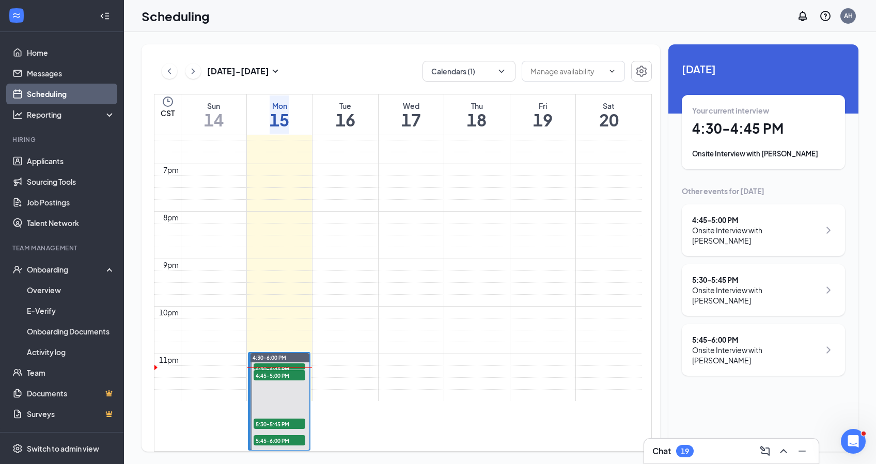
scroll to position [925, 0]
click at [727, 235] on div "Onsite Interview with [PERSON_NAME]" at bounding box center [756, 235] width 128 height 21
drag, startPoint x: 742, startPoint y: 112, endPoint x: 669, endPoint y: 116, distance: 72.9
click at [669, 392] on div "[DATE] 4:45-5:00 PM Participants [PERSON_NAME] Back of House Team Member at [GE…" at bounding box center [763, 453] width 190 height 123
copy h3 "[PERSON_NAME]"
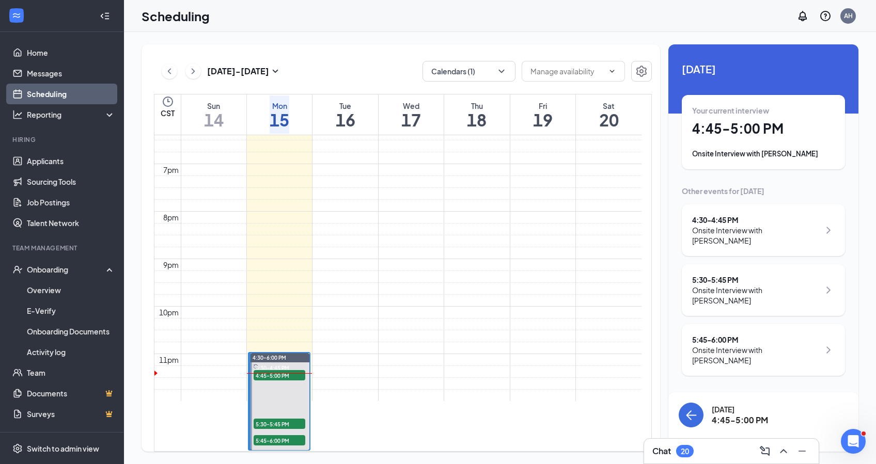
scroll to position [970, 0]
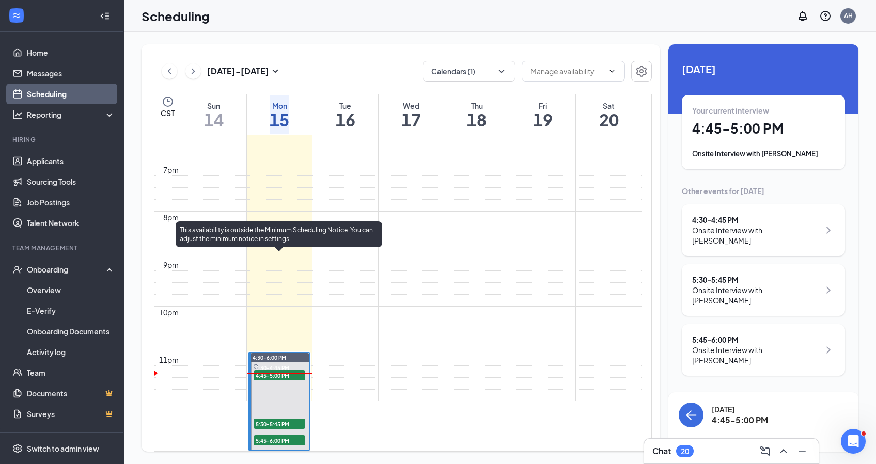
click at [278, 419] on span "5:30-5:45 PM" at bounding box center [279, 424] width 52 height 10
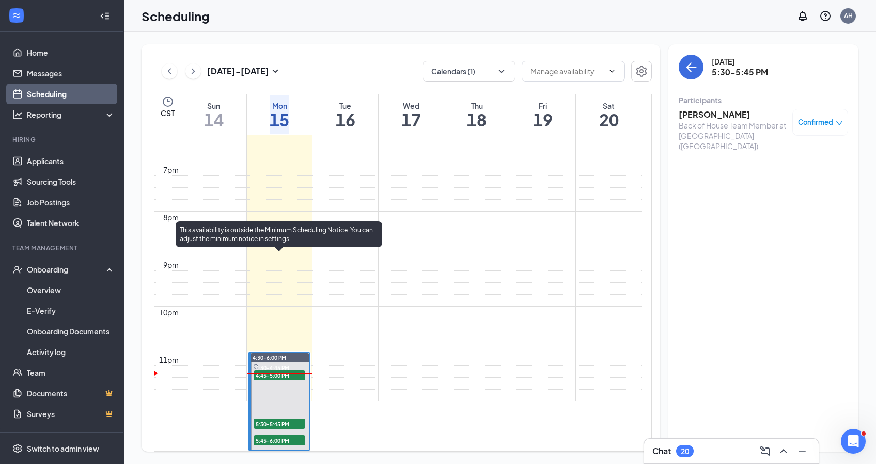
click at [277, 419] on span "5:30-5:45 PM" at bounding box center [279, 424] width 52 height 10
